Goal: Task Accomplishment & Management: Use online tool/utility

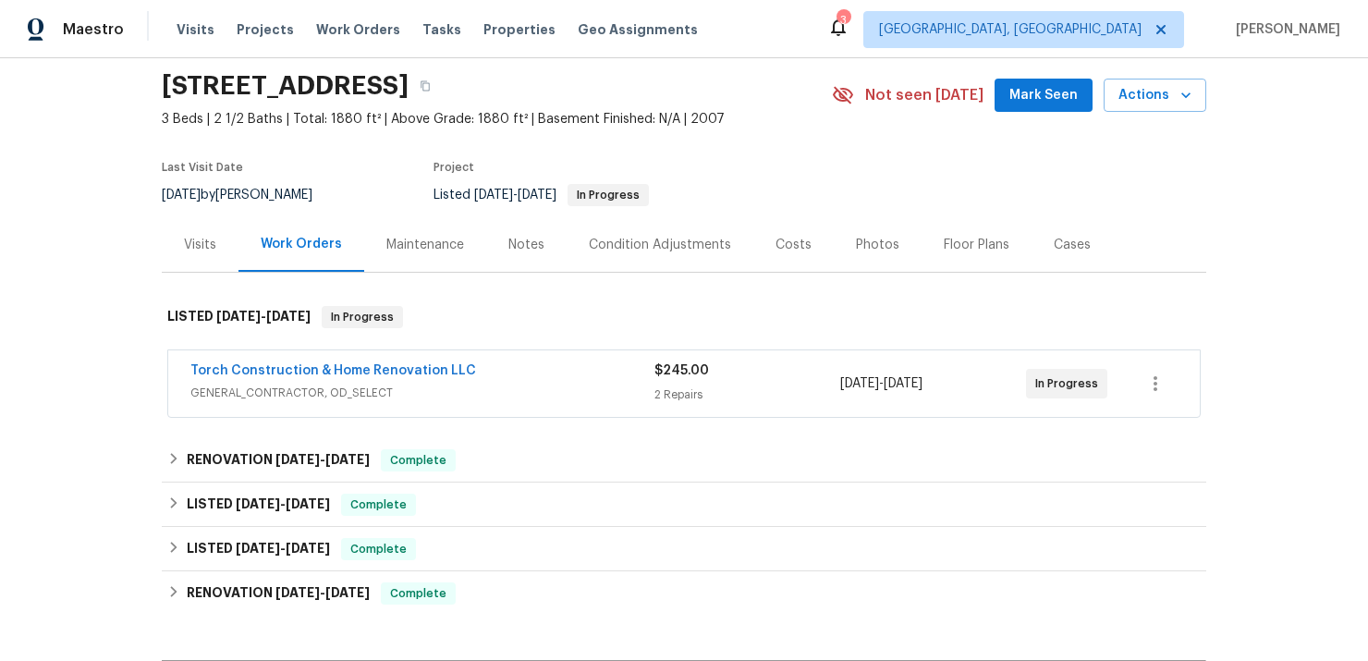
scroll to position [92, 0]
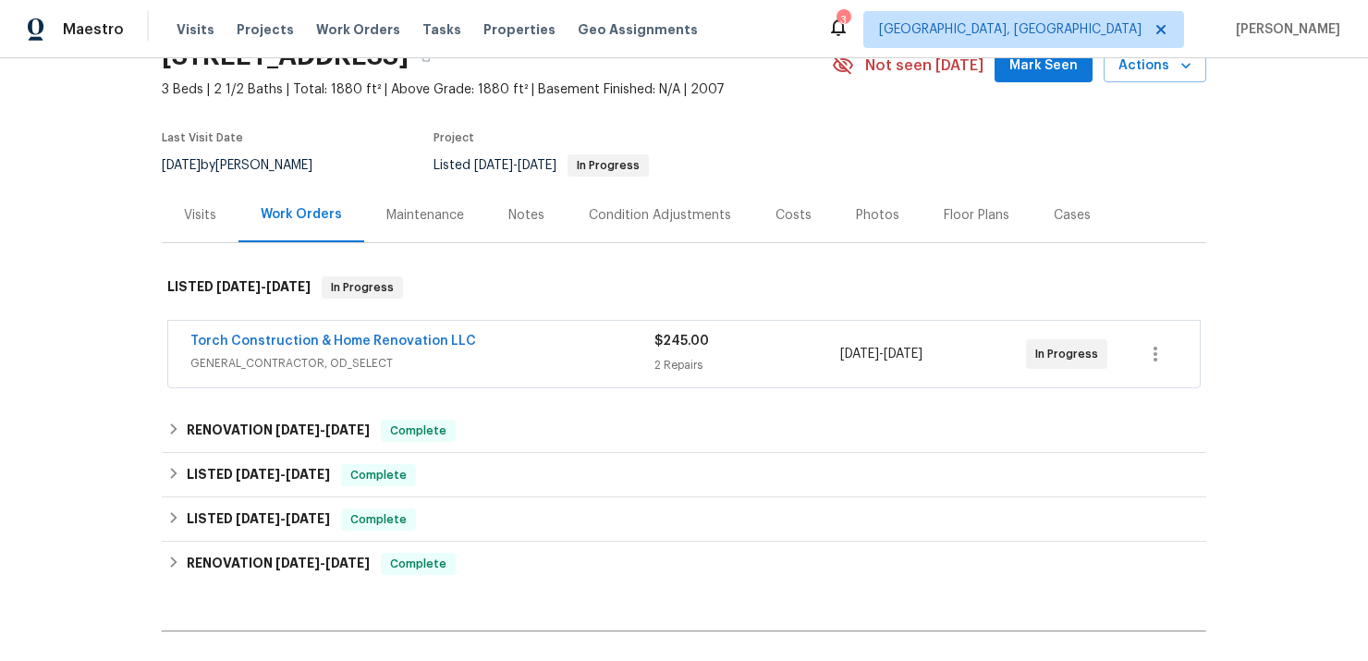
click at [199, 211] on div "Visits" at bounding box center [200, 215] width 32 height 18
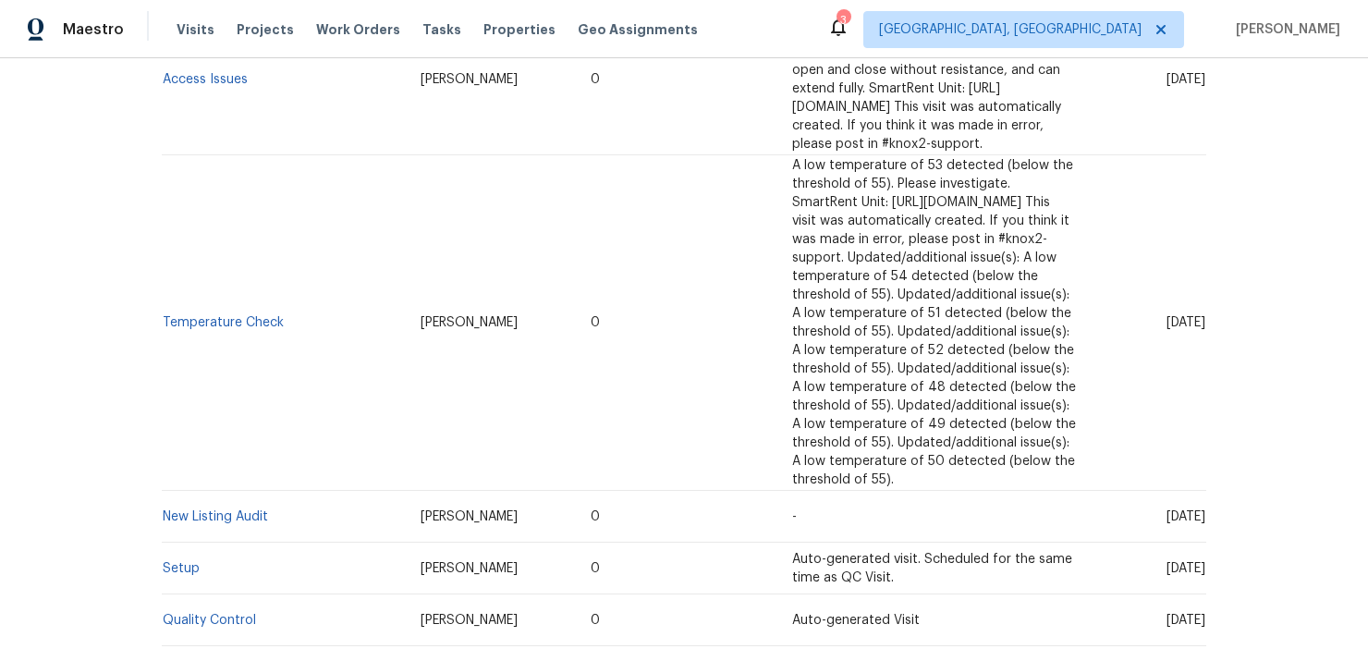
scroll to position [1792, 0]
click at [189, 559] on link "Setup" at bounding box center [181, 565] width 37 height 13
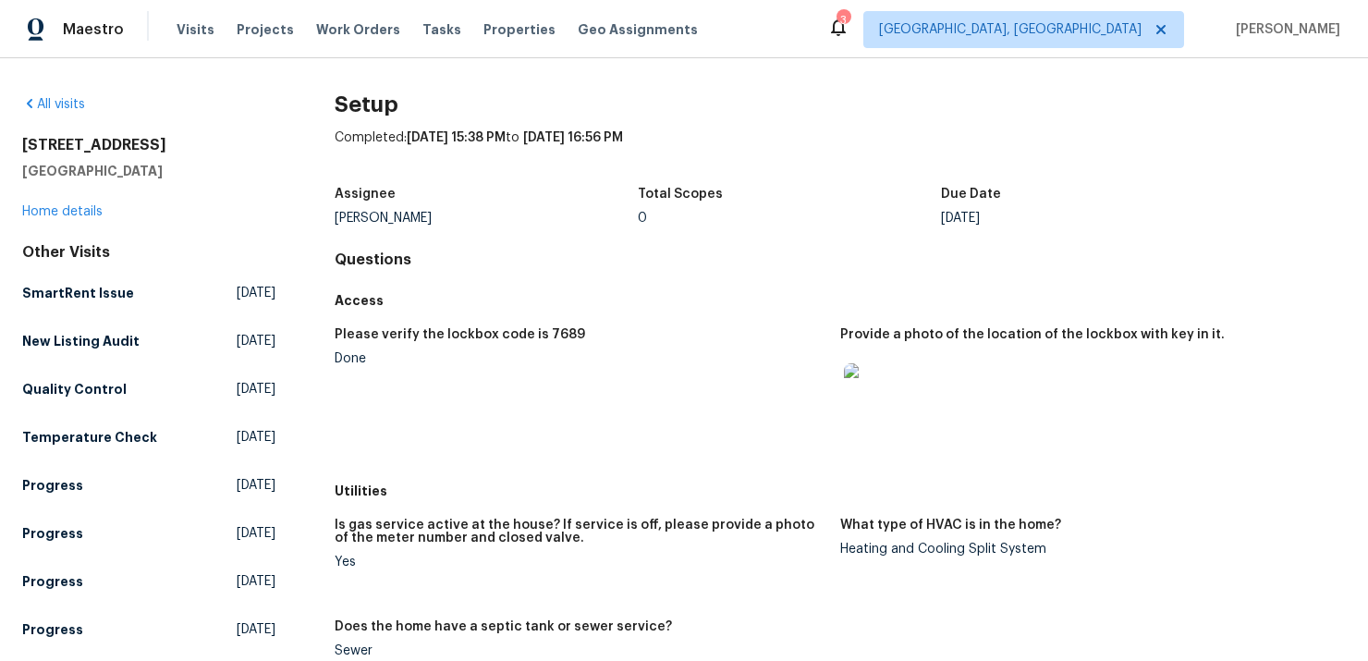
click at [871, 384] on img at bounding box center [873, 392] width 59 height 59
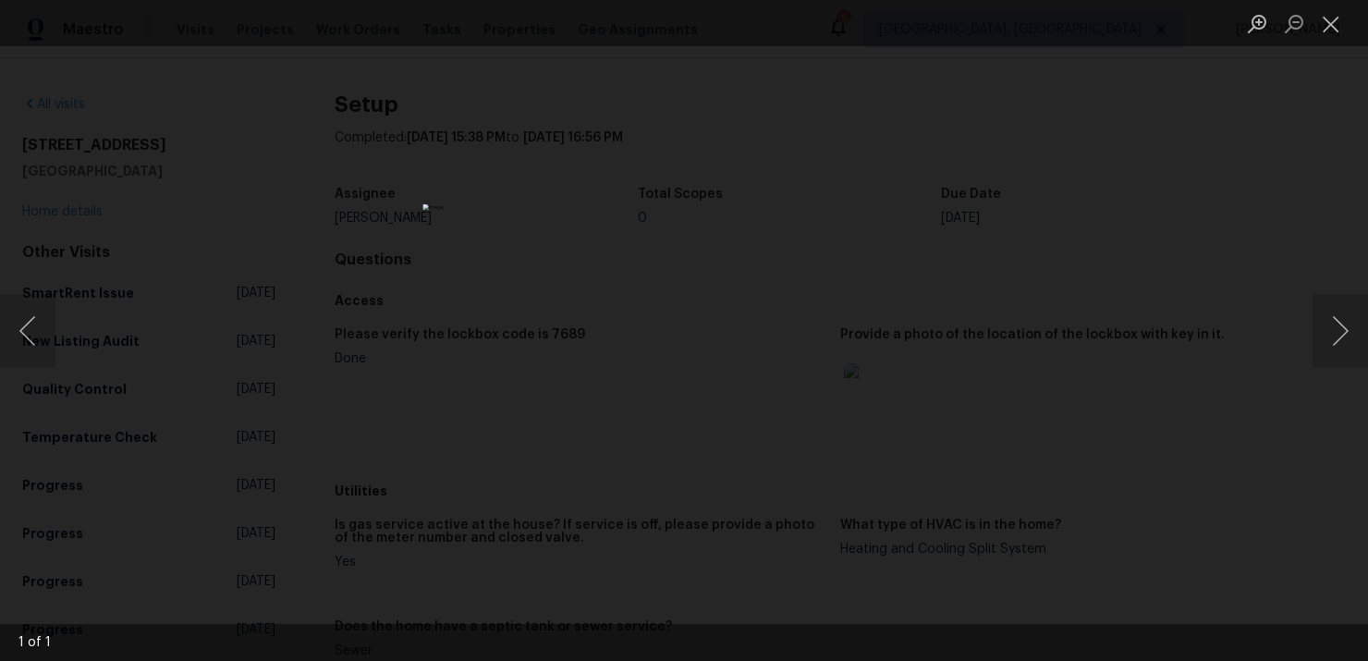
drag, startPoint x: 1247, startPoint y: 352, endPoint x: 1331, endPoint y: 124, distance: 243.4
click at [1241, 339] on div "Lightbox" at bounding box center [684, 330] width 1368 height 661
